Goal: Navigation & Orientation: Find specific page/section

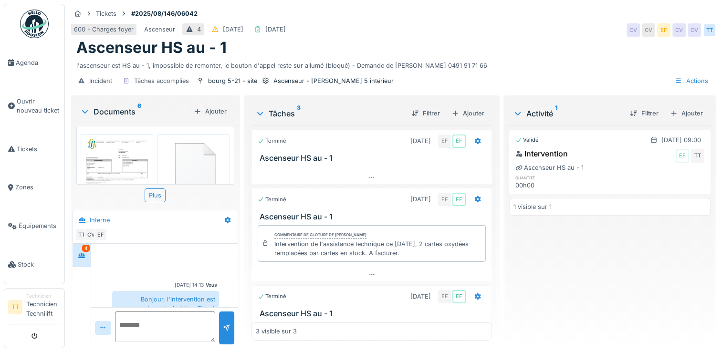
scroll to position [97, 0]
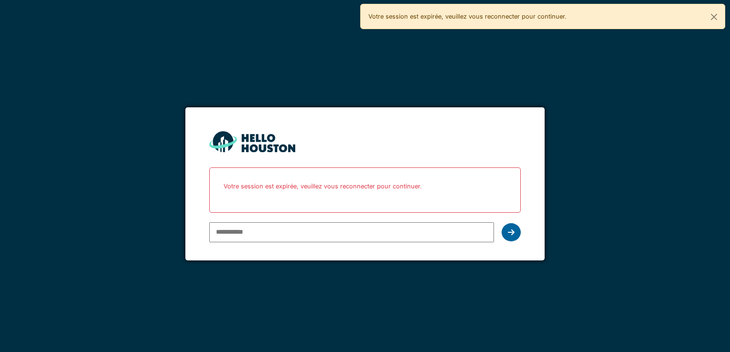
type input "**********"
click at [511, 233] on icon at bounding box center [511, 233] width 7 height 8
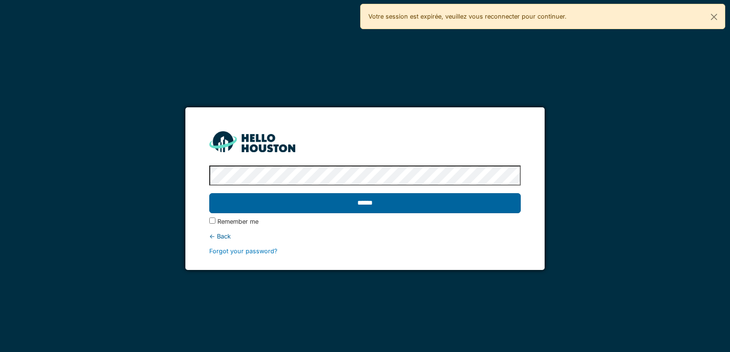
click at [386, 205] on input "******" at bounding box center [364, 203] width 311 height 20
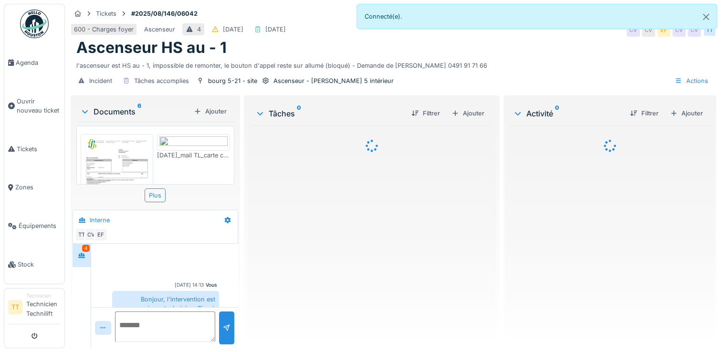
scroll to position [420, 0]
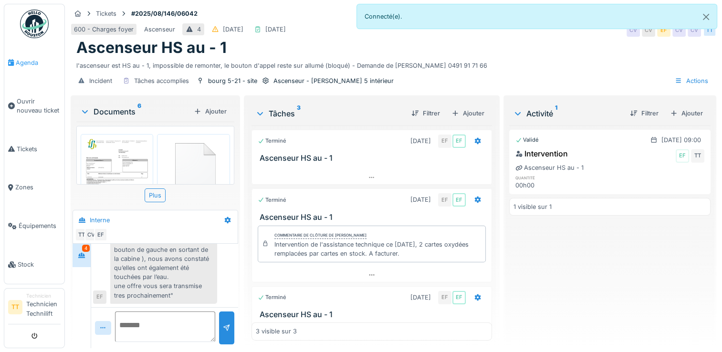
click at [31, 62] on span "Agenda" at bounding box center [38, 62] width 45 height 9
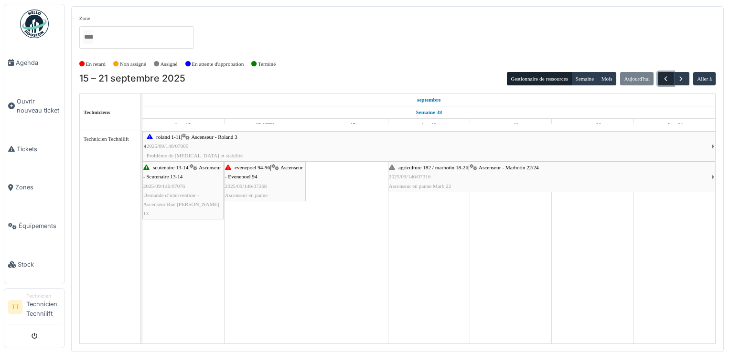
click at [666, 76] on span "button" at bounding box center [665, 79] width 8 height 8
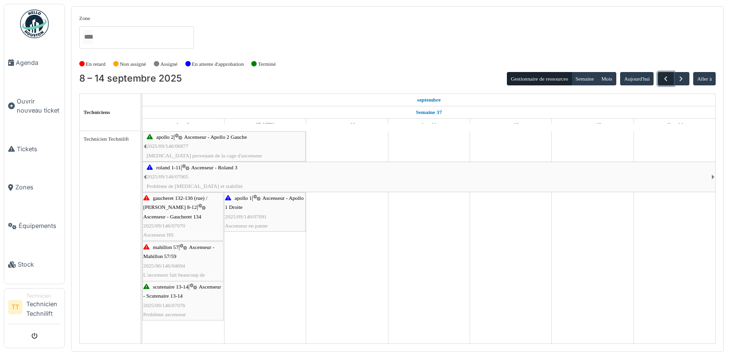
click at [665, 78] on span "button" at bounding box center [665, 79] width 8 height 8
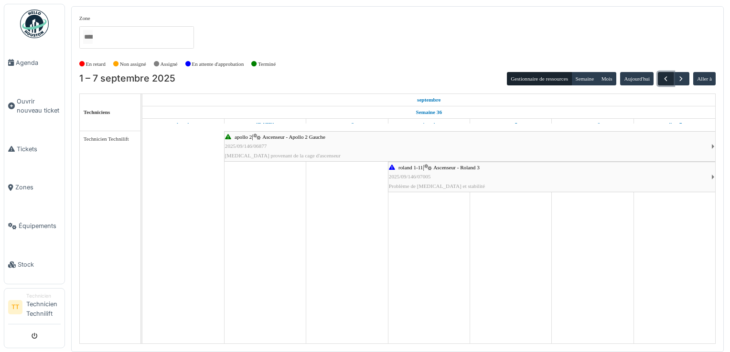
click at [665, 78] on span "button" at bounding box center [665, 79] width 8 height 8
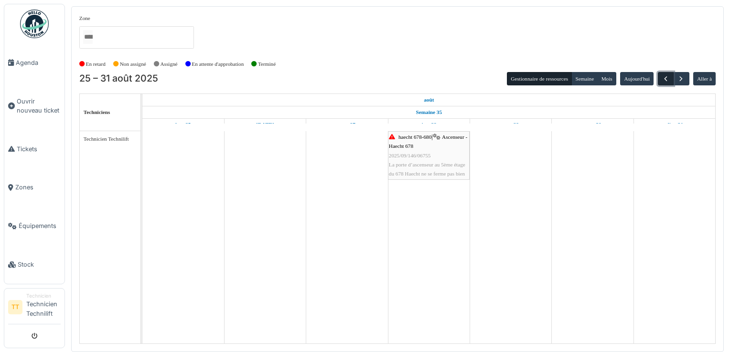
click at [665, 78] on span "button" at bounding box center [665, 79] width 8 height 8
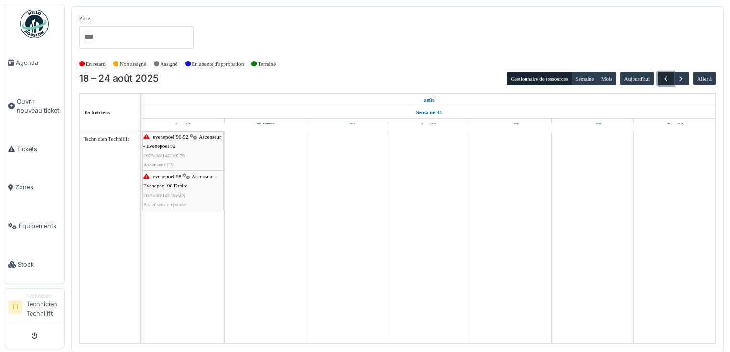
click at [665, 78] on span "button" at bounding box center [665, 79] width 8 height 8
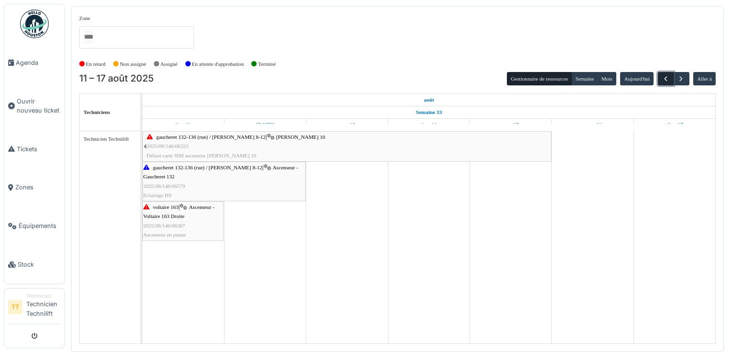
click at [665, 78] on span "button" at bounding box center [665, 79] width 8 height 8
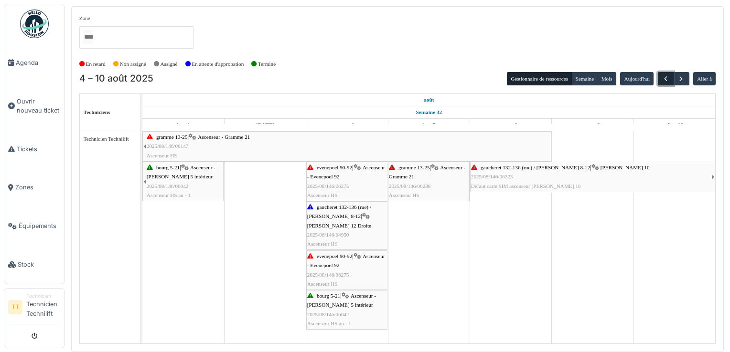
click at [665, 78] on span "button" at bounding box center [665, 79] width 8 height 8
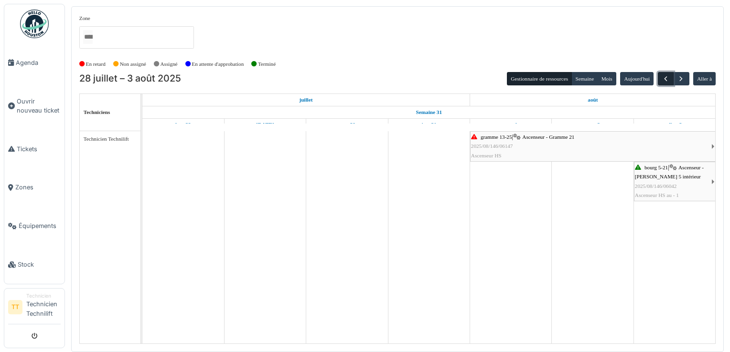
click at [665, 78] on span "button" at bounding box center [665, 79] width 8 height 8
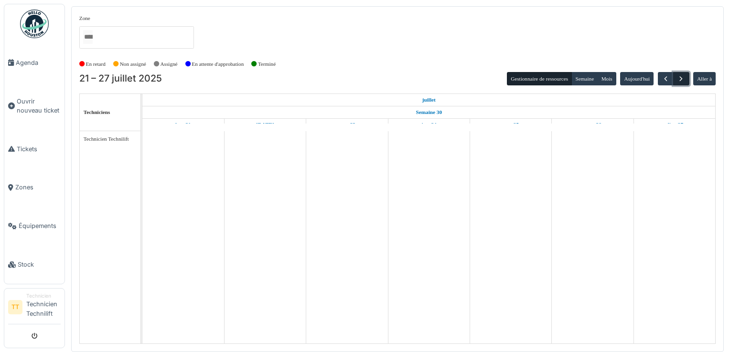
click at [680, 81] on span "button" at bounding box center [681, 79] width 8 height 8
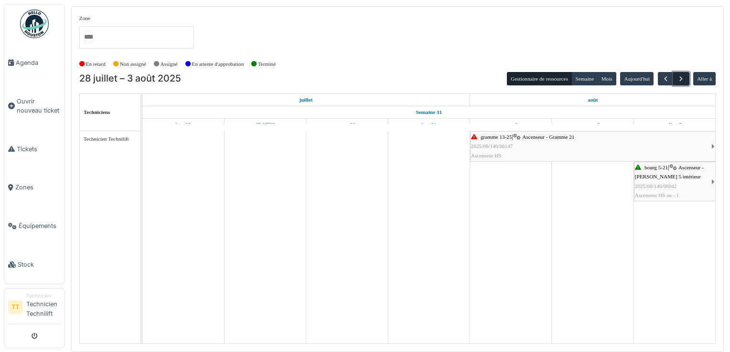
click at [680, 81] on span "button" at bounding box center [681, 79] width 8 height 8
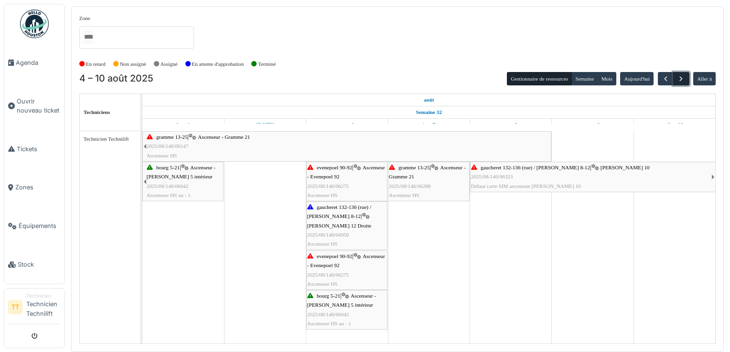
click at [680, 81] on span "button" at bounding box center [681, 79] width 8 height 8
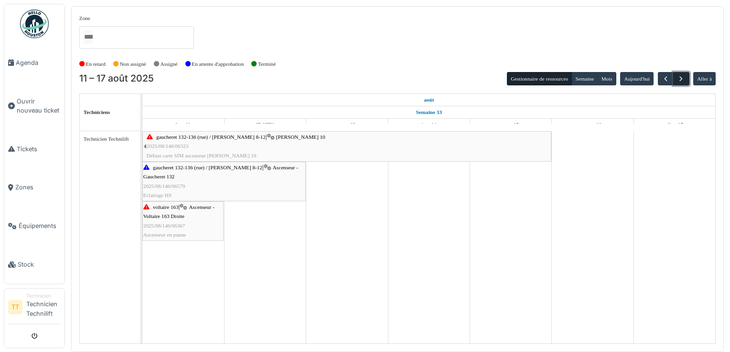
click at [680, 81] on span "button" at bounding box center [681, 79] width 8 height 8
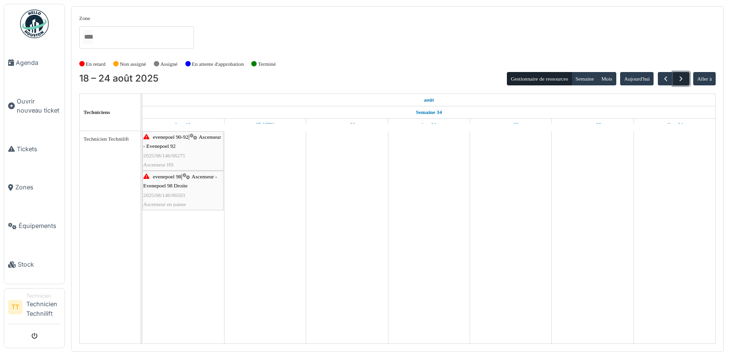
click at [680, 81] on span "button" at bounding box center [681, 79] width 8 height 8
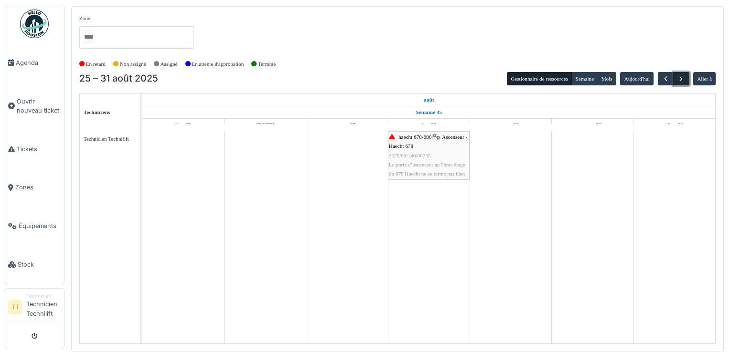
click at [680, 81] on span "button" at bounding box center [681, 79] width 8 height 8
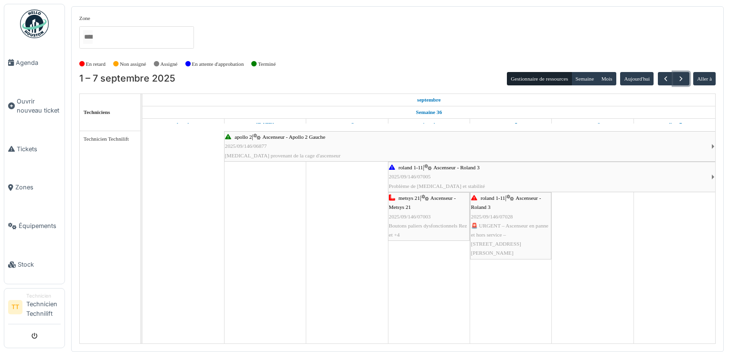
click at [490, 170] on div "roland 1-11 | Ascenseur - Roland 3 2025/09/146/07005 Problème de [MEDICAL_DATA]…" at bounding box center [550, 177] width 322 height 28
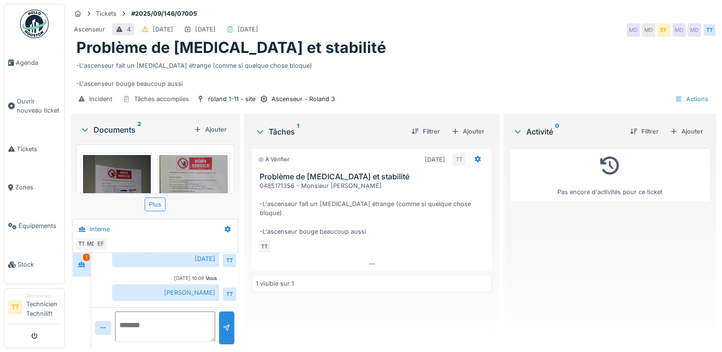
scroll to position [500, 0]
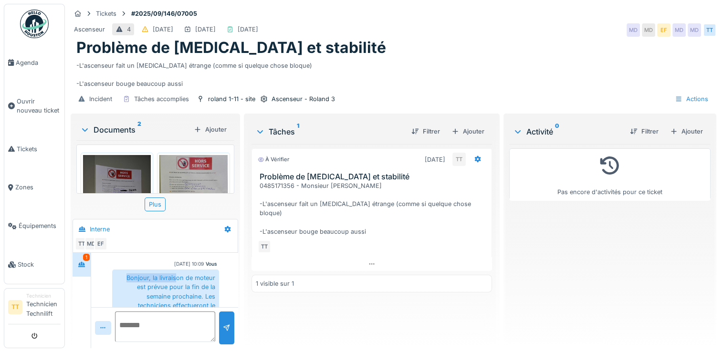
drag, startPoint x: 126, startPoint y: 269, endPoint x: 175, endPoint y: 270, distance: 49.2
click at [175, 270] on div "Bonjour, la livraison de moteur est prévue pour la fin de la semaine prochaine.…" at bounding box center [165, 301] width 107 height 63
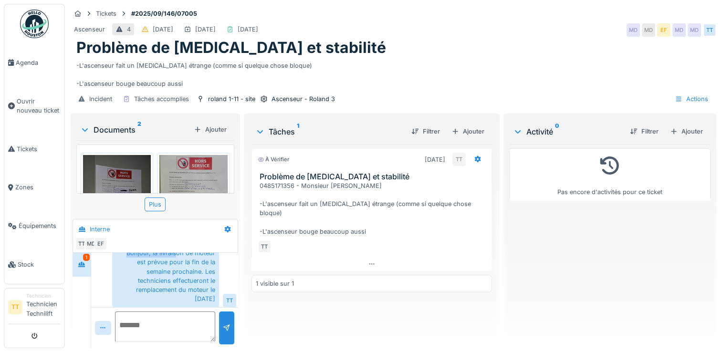
scroll to position [548, 0]
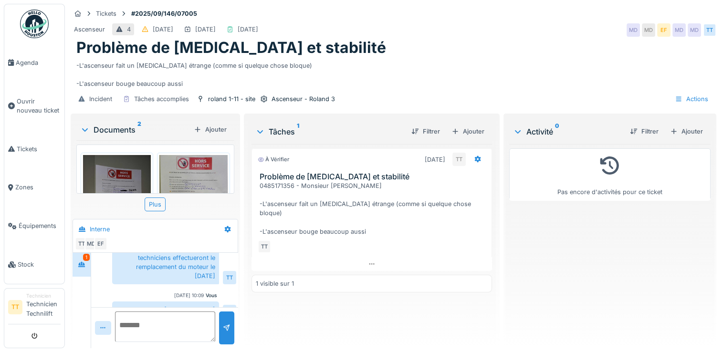
drag, startPoint x: 178, startPoint y: 269, endPoint x: 206, endPoint y: 268, distance: 28.2
click at [206, 268] on div "Bonjour, la livraison de moteur est prévue pour la fin de la semaine prochaine.…" at bounding box center [165, 253] width 107 height 63
drag, startPoint x: 206, startPoint y: 268, endPoint x: 168, endPoint y: 260, distance: 39.1
click at [192, 261] on div "Bonjour, la livraison de moteur est prévue pour la fin de la semaine prochaine.…" at bounding box center [165, 253] width 107 height 63
click at [159, 257] on div "Bonjour, la livraison de moteur est prévue pour la fin de la semaine prochaine.…" at bounding box center [165, 253] width 107 height 63
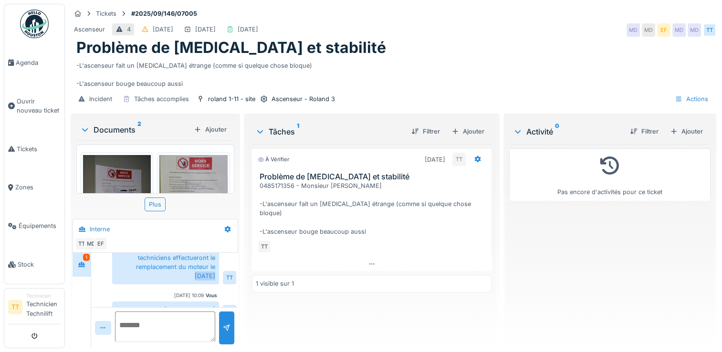
drag, startPoint x: 170, startPoint y: 266, endPoint x: 197, endPoint y: 270, distance: 27.1
click at [197, 270] on div "Bonjour, la livraison de moteur est prévue pour la fin de la semaine prochaine.…" at bounding box center [165, 253] width 107 height 63
drag, startPoint x: 197, startPoint y: 270, endPoint x: 211, endPoint y: 270, distance: 14.3
click at [211, 270] on div "Bonjour, la livraison de moteur est prévue pour la fin de la semaine prochaine.…" at bounding box center [165, 253] width 107 height 63
click at [131, 167] on img at bounding box center [117, 200] width 68 height 91
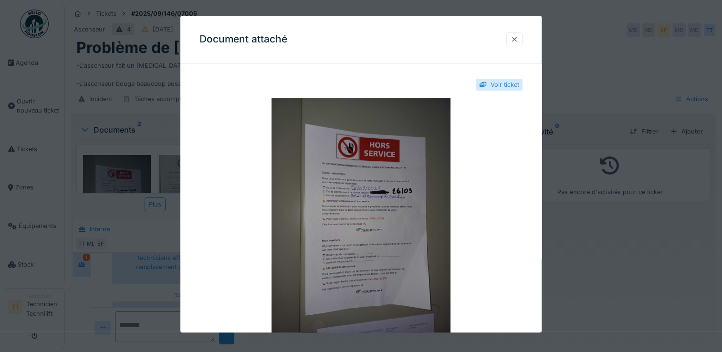
click at [519, 40] on div at bounding box center [515, 39] width 8 height 9
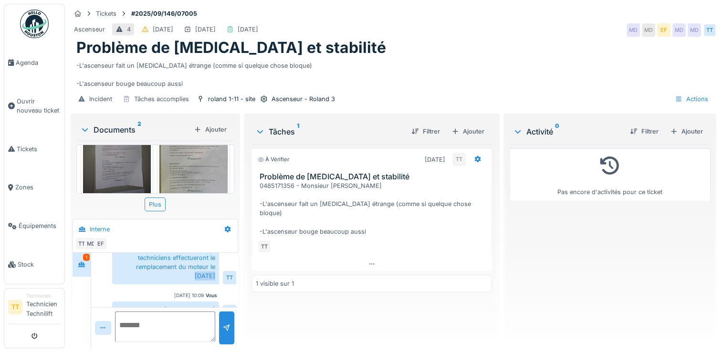
scroll to position [0, 0]
click at [393, 297] on div "À vérifier 29/09/2025 TT Problème de bruit et stabilité 0485171356 - Monsieur T…" at bounding box center [372, 242] width 241 height 197
click at [337, 298] on div "À vérifier 29/09/2025 TT Problème de bruit et stabilité 0485171356 - Monsieur T…" at bounding box center [372, 242] width 241 height 197
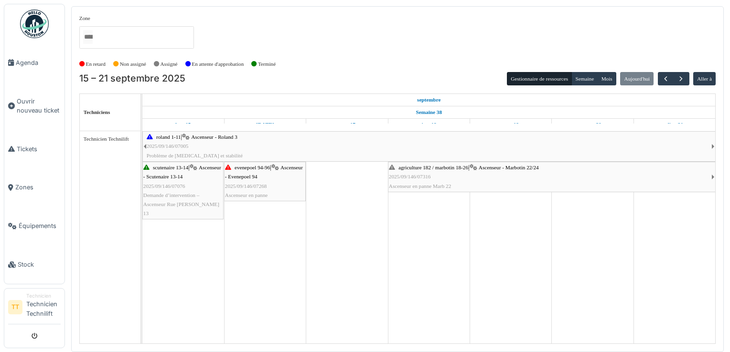
click at [215, 138] on span "Ascenseur - Roland 3" at bounding box center [214, 137] width 46 height 6
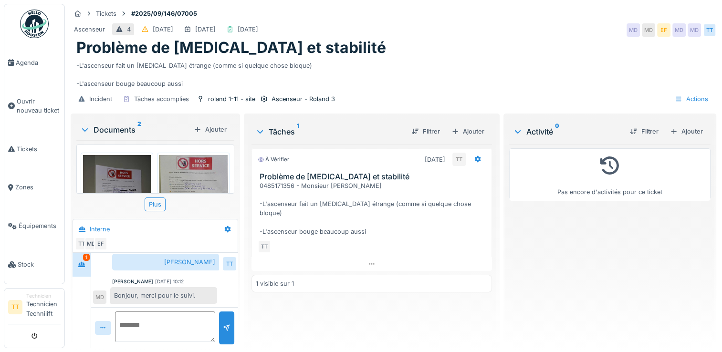
scroll to position [7, 0]
